Goal: Transaction & Acquisition: Book appointment/travel/reservation

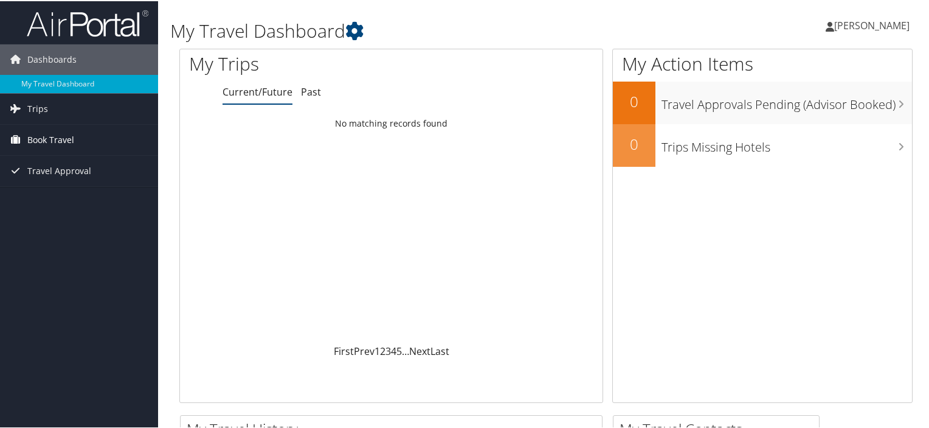
click at [45, 138] on span "Book Travel" at bounding box center [50, 138] width 47 height 30
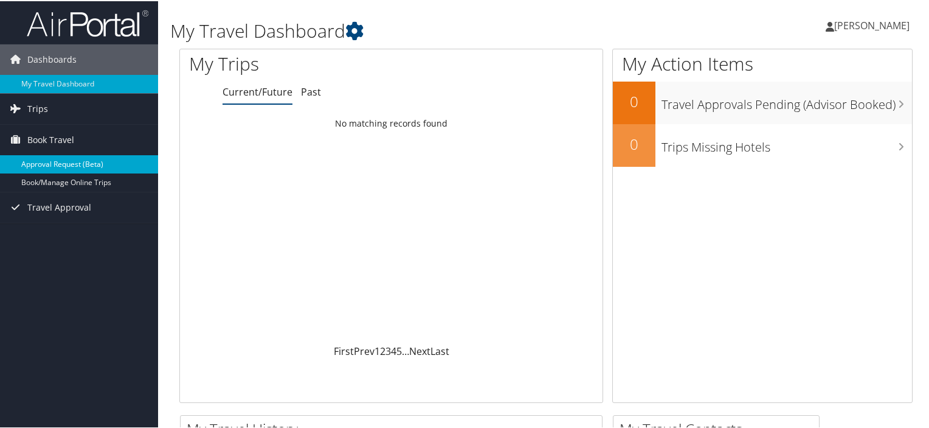
click at [33, 167] on link "Approval Request (Beta)" at bounding box center [79, 163] width 158 height 18
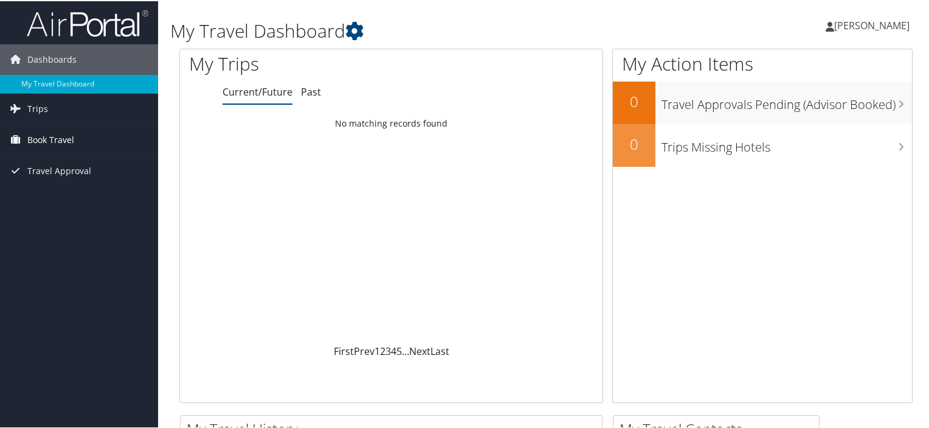
click at [44, 140] on span "Book Travel" at bounding box center [50, 138] width 47 height 30
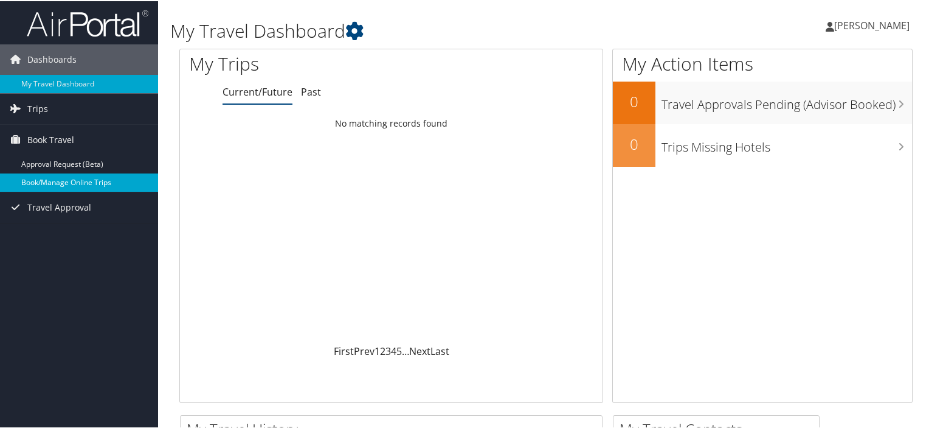
click at [50, 182] on link "Book/Manage Online Trips" at bounding box center [79, 181] width 158 height 18
